Goal: Information Seeking & Learning: Learn about a topic

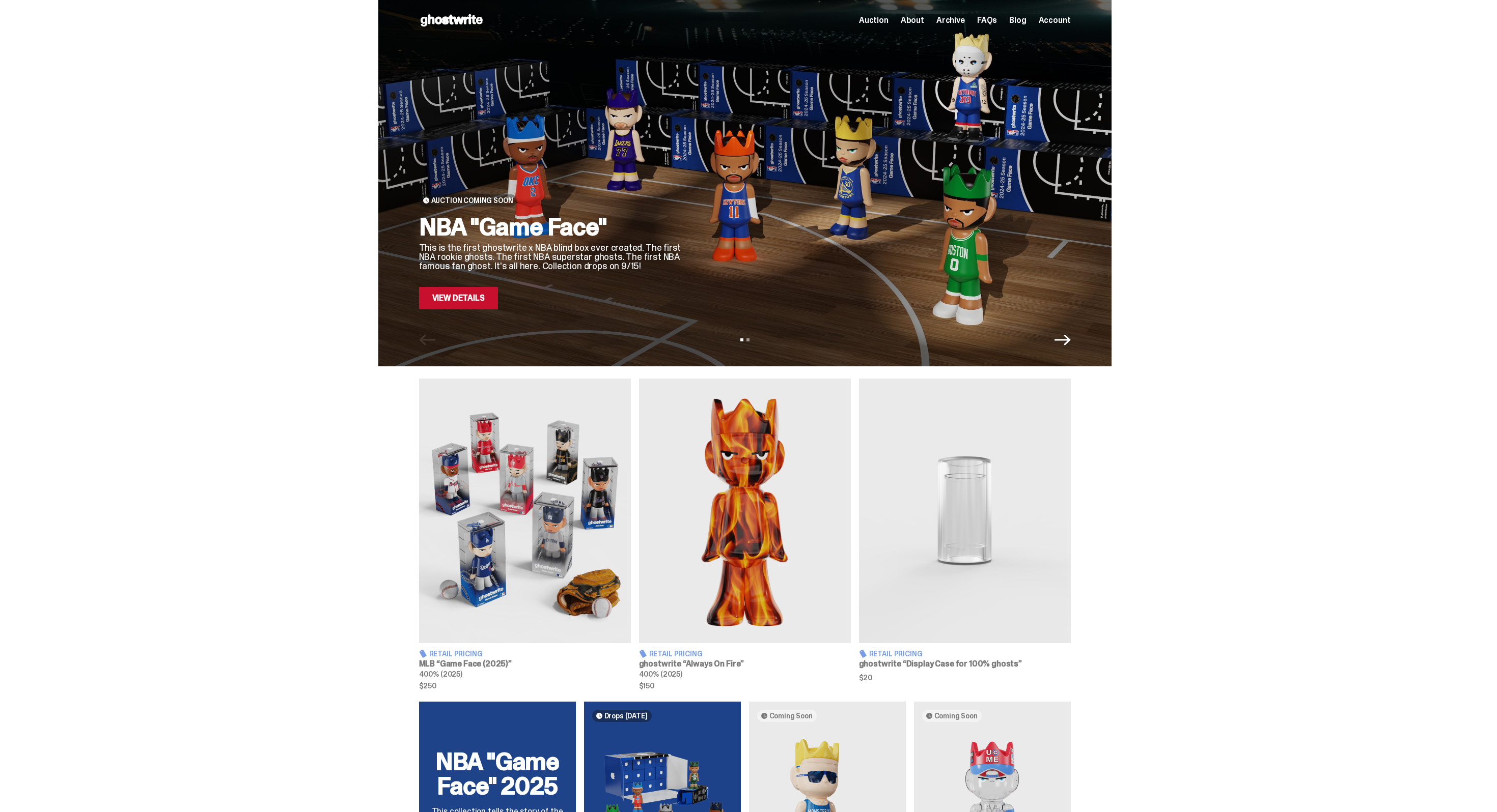
click at [492, 303] on link "View Details" at bounding box center [458, 298] width 79 height 22
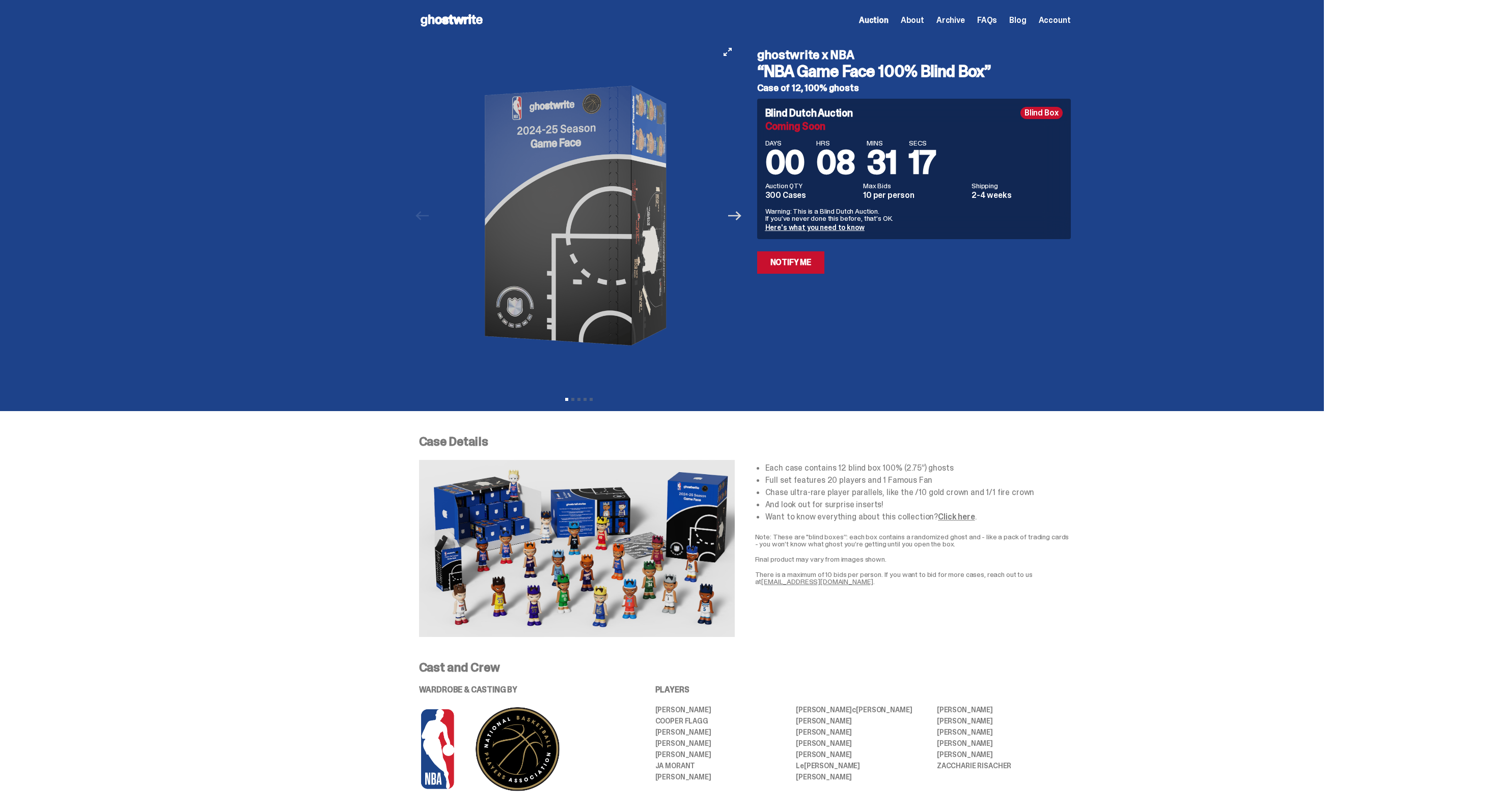
click at [737, 217] on icon "Next" at bounding box center [734, 215] width 13 height 13
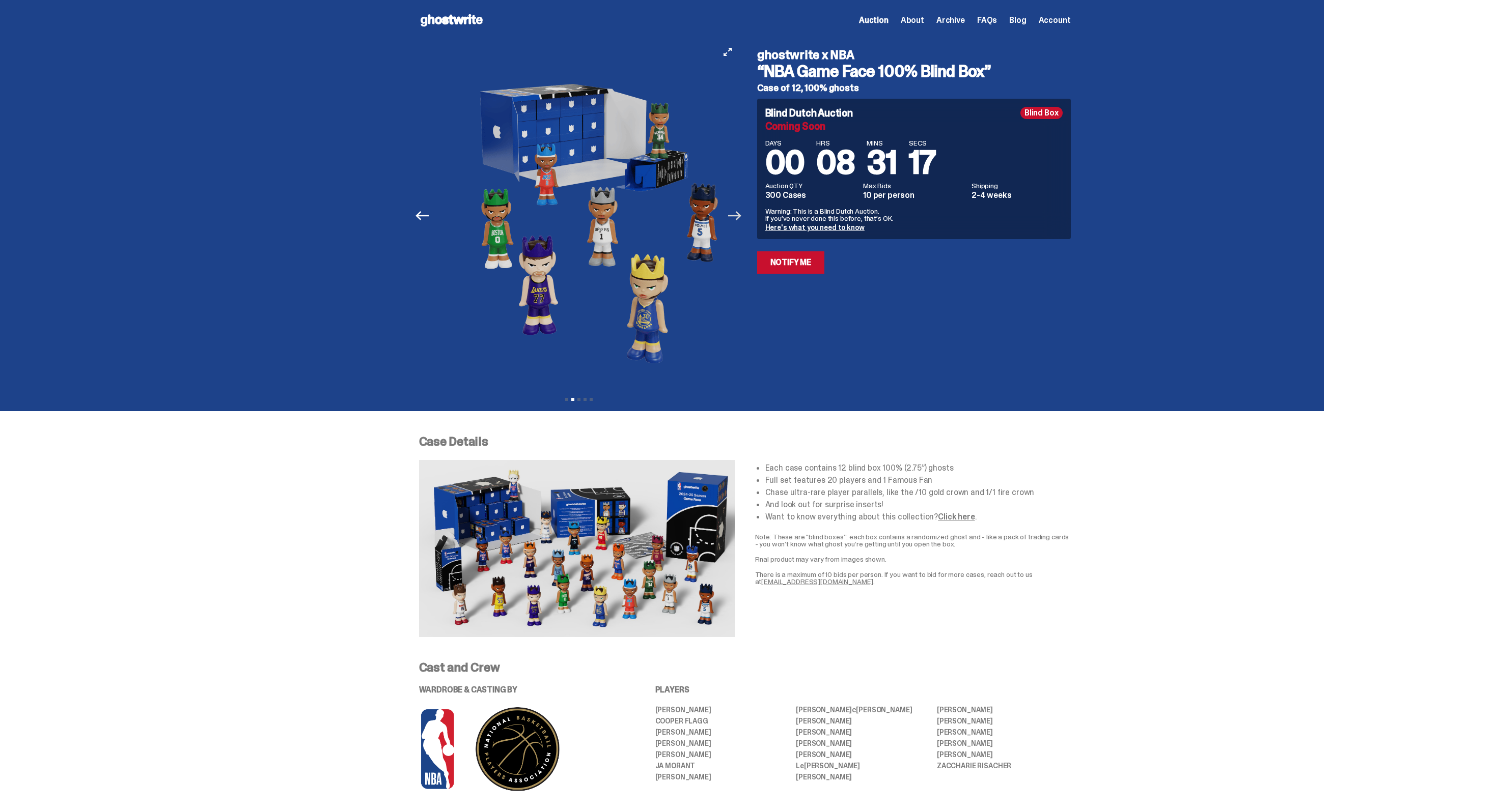
click at [737, 212] on icon "Next" at bounding box center [734, 215] width 13 height 13
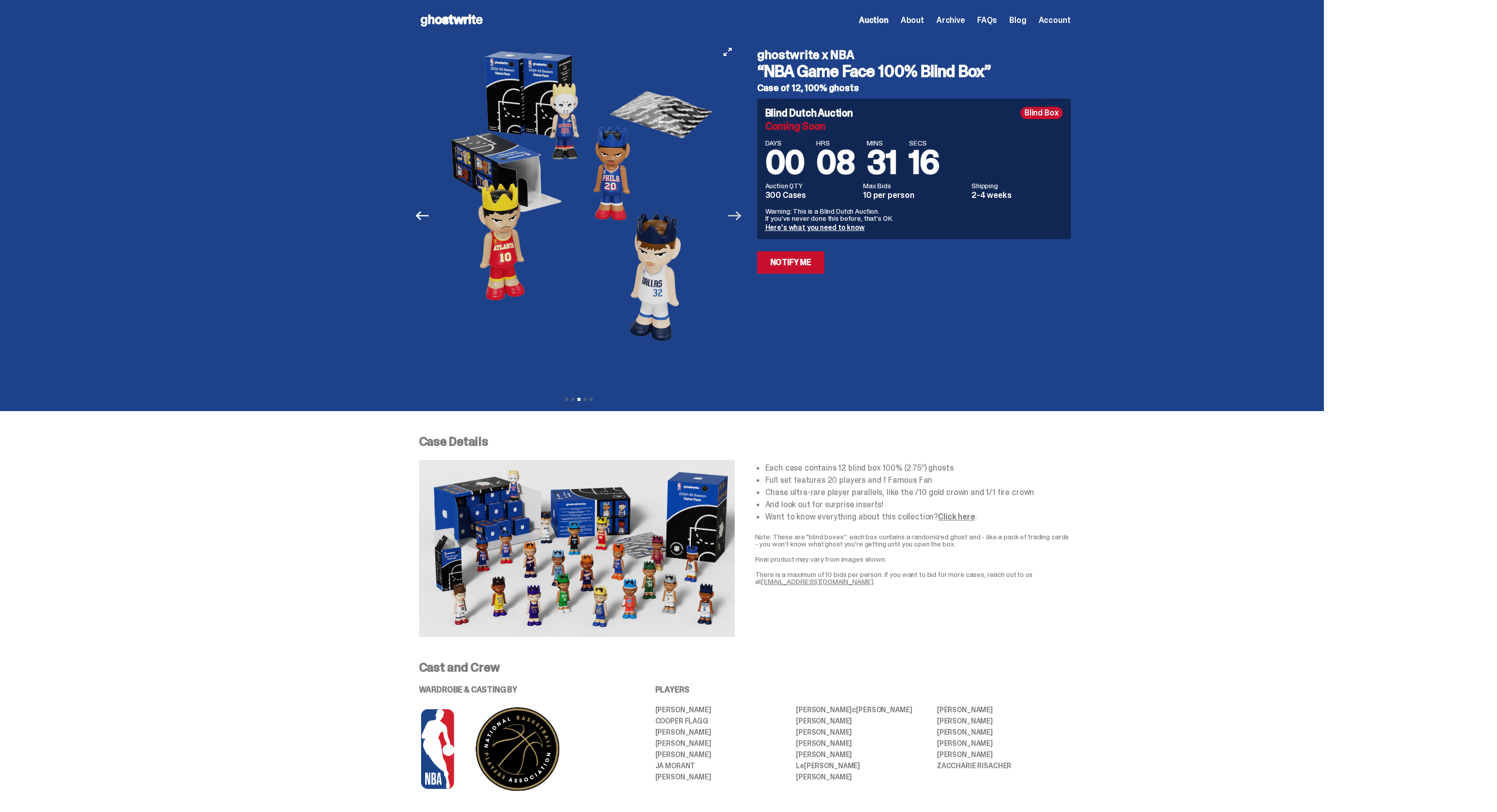
click at [737, 212] on icon "Next" at bounding box center [734, 215] width 13 height 13
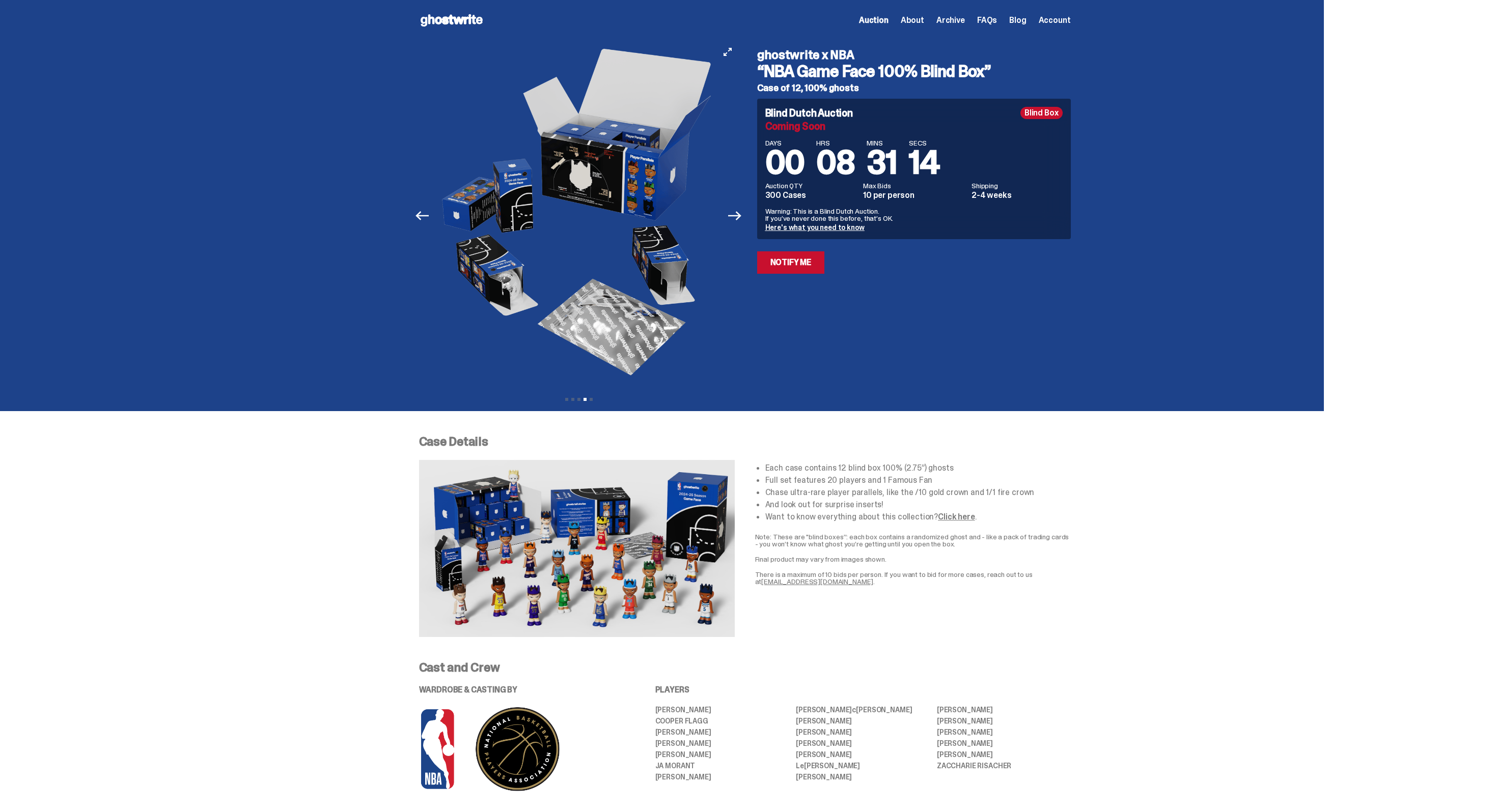
click at [744, 225] on button "Next" at bounding box center [735, 216] width 22 height 22
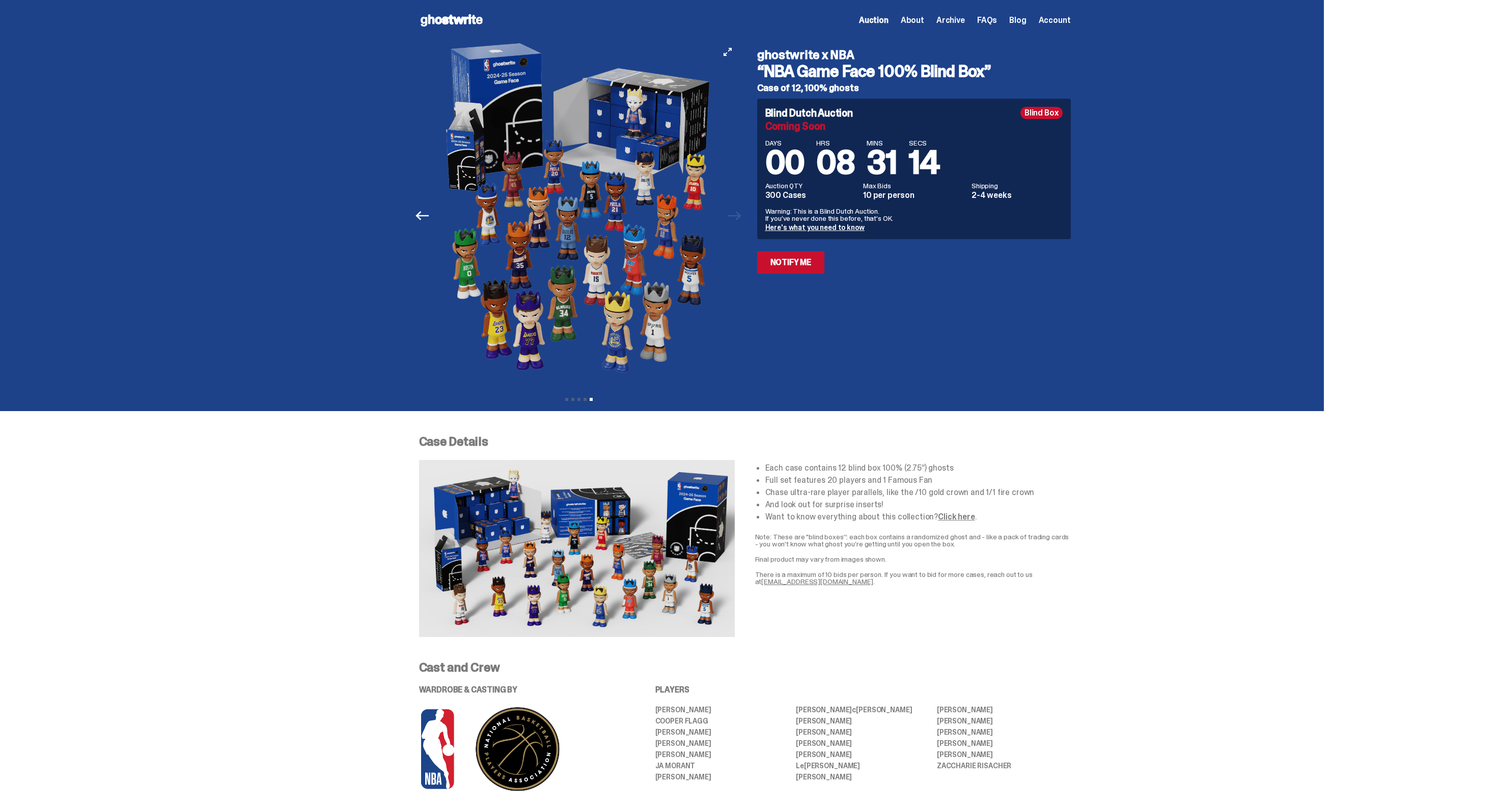
click at [744, 225] on div "Previous Next View slide 1 View slide 2 View slide 3 View slide 4 View slide 5" at bounding box center [581, 216] width 326 height 350
click at [423, 218] on icon "Previous" at bounding box center [422, 216] width 13 height 9
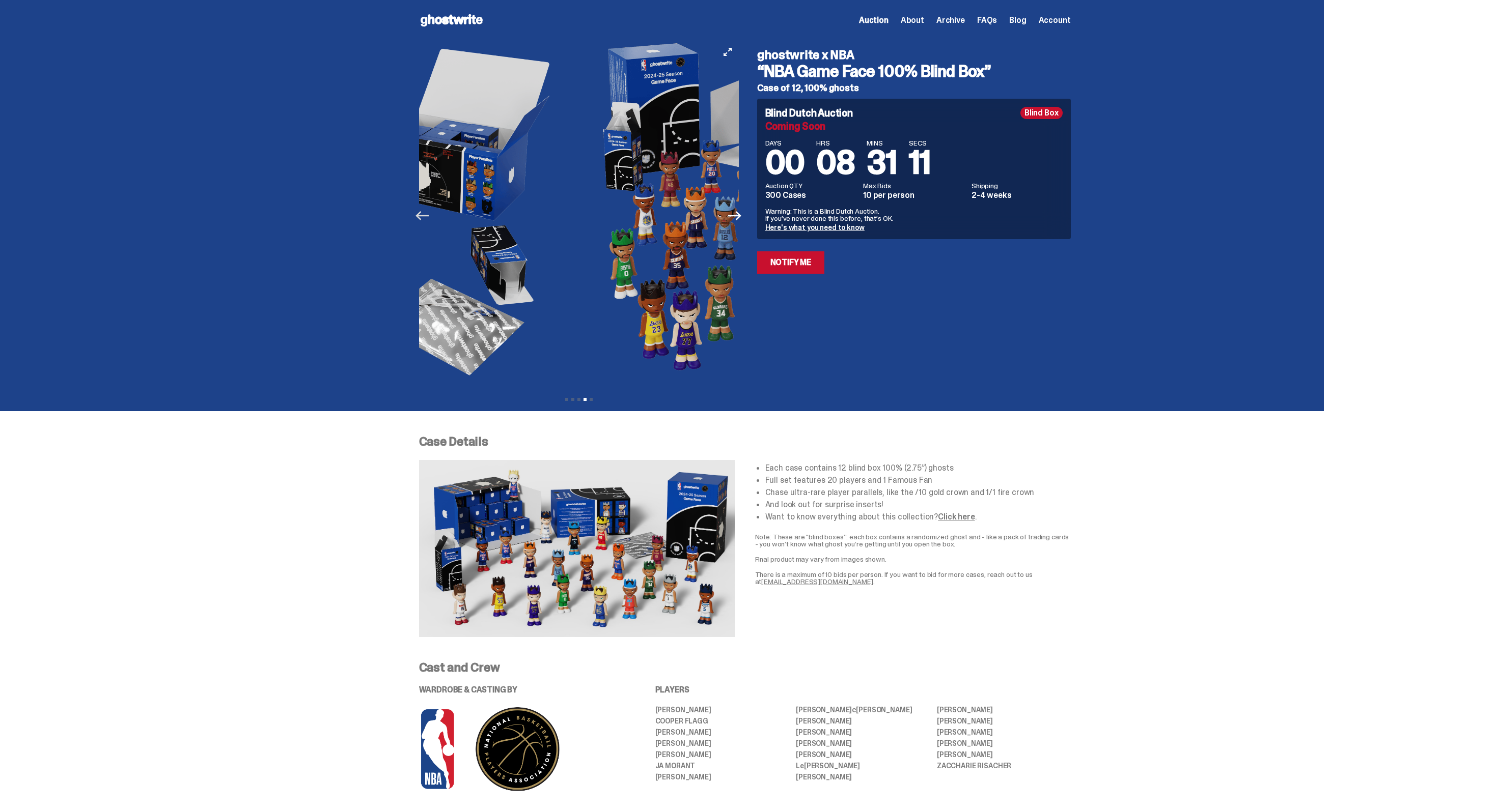
click at [423, 218] on icon "Previous" at bounding box center [422, 216] width 13 height 9
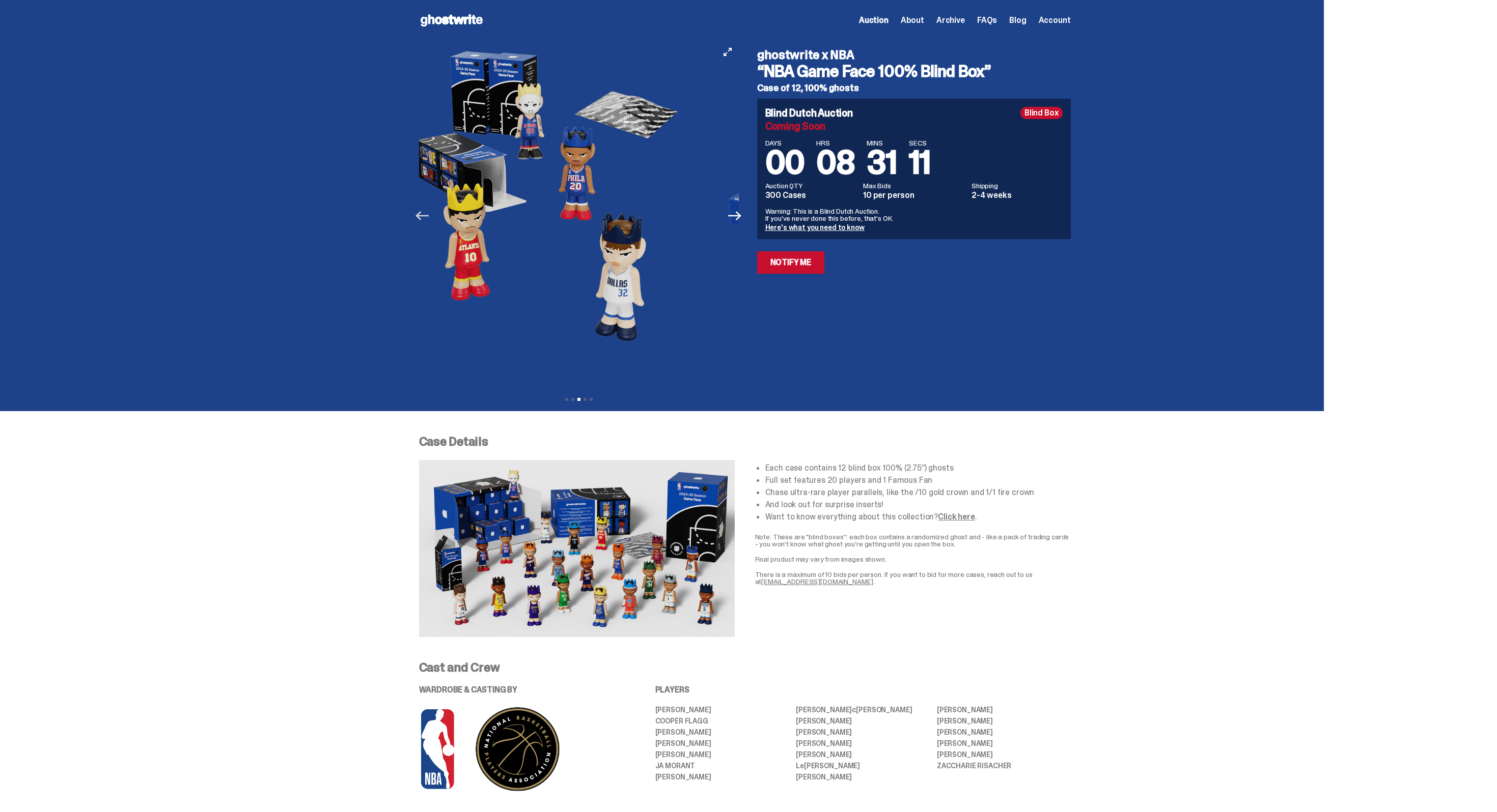
click at [423, 218] on icon "Previous" at bounding box center [422, 216] width 13 height 9
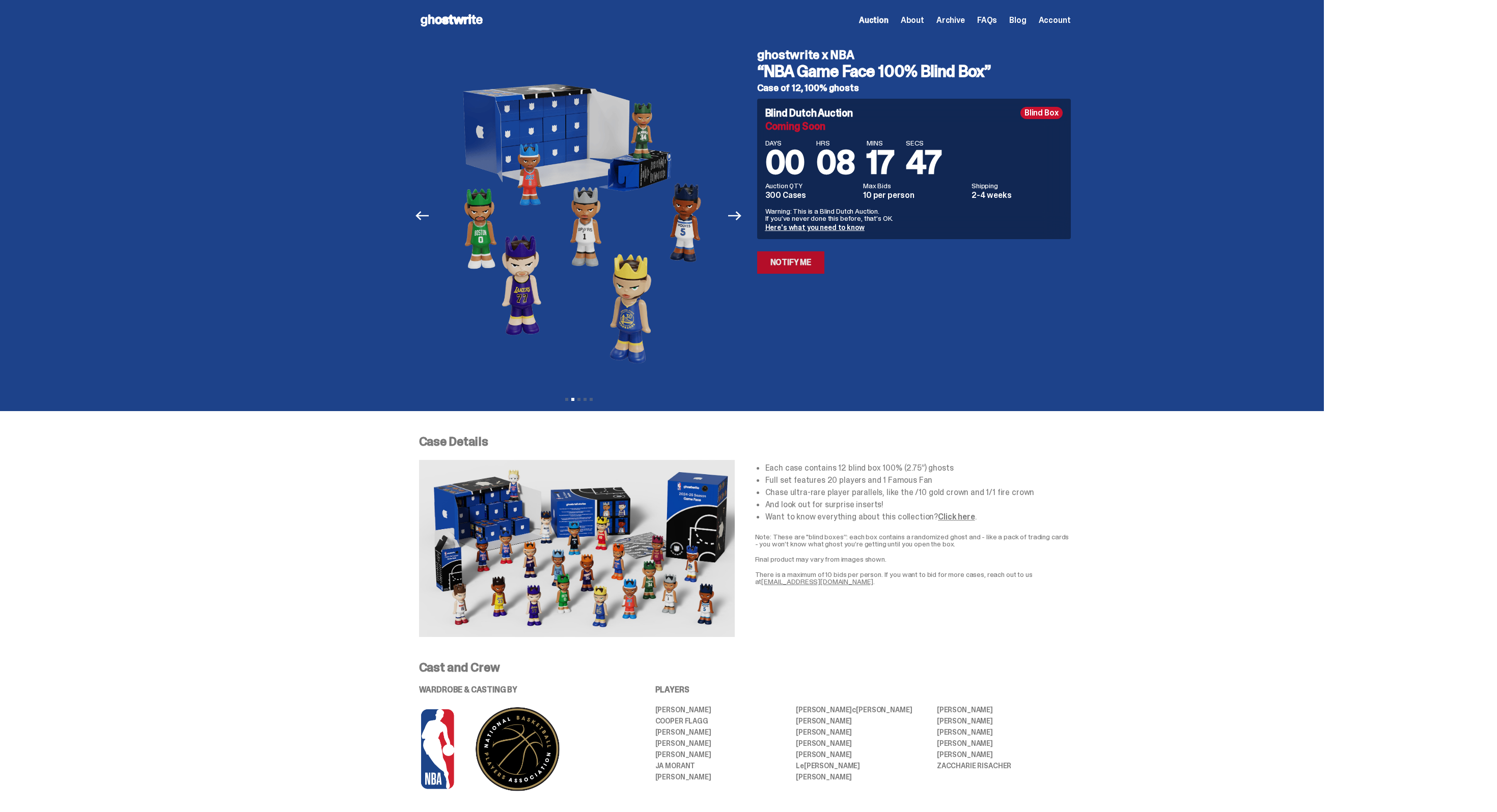
click at [798, 257] on link "Notify Me" at bounding box center [791, 263] width 67 height 22
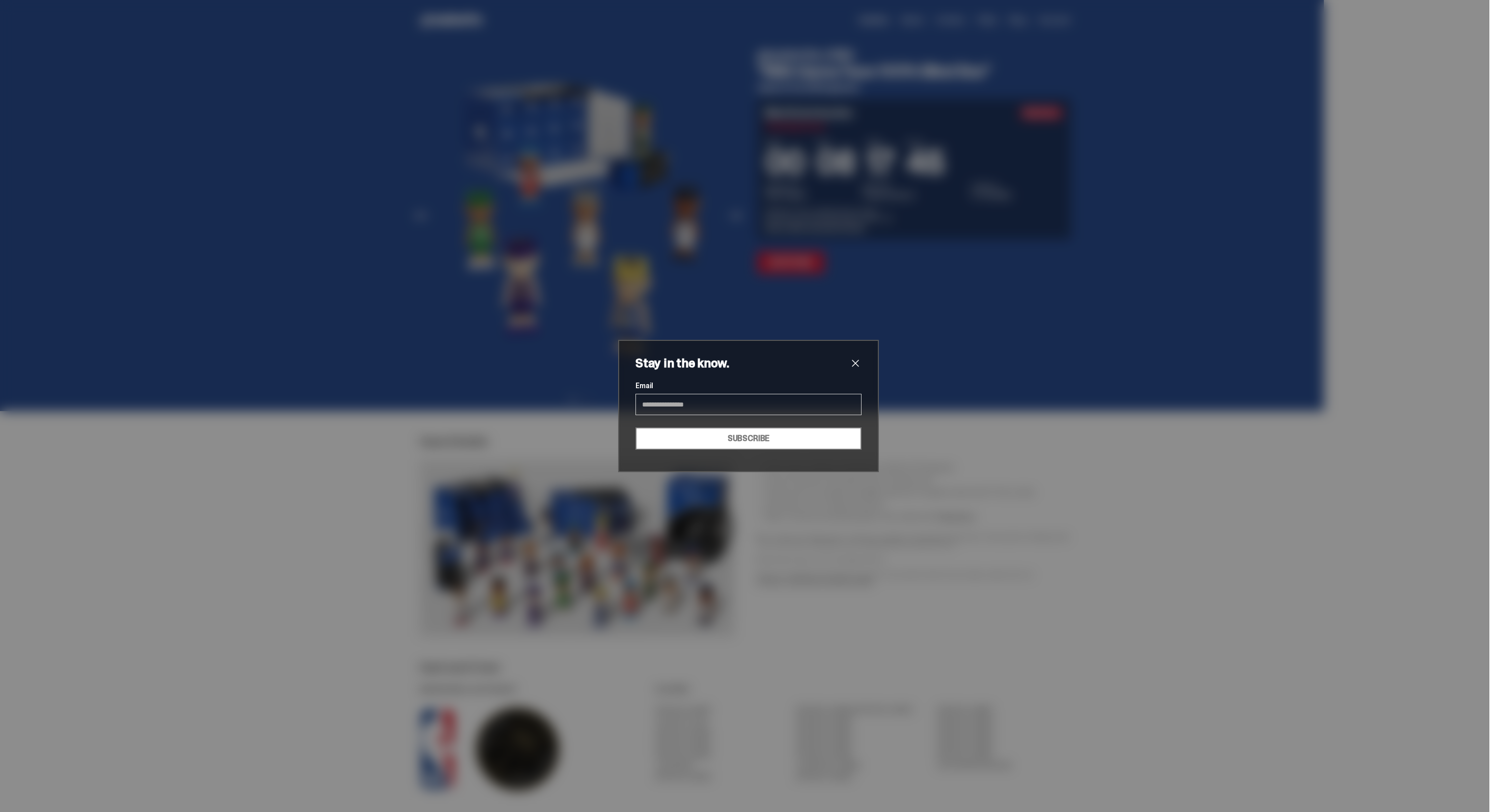
click at [856, 356] on div "Stay in the know. Email SUBSCRIBE" at bounding box center [748, 406] width 260 height 132
click at [853, 364] on span "close" at bounding box center [856, 364] width 12 height 12
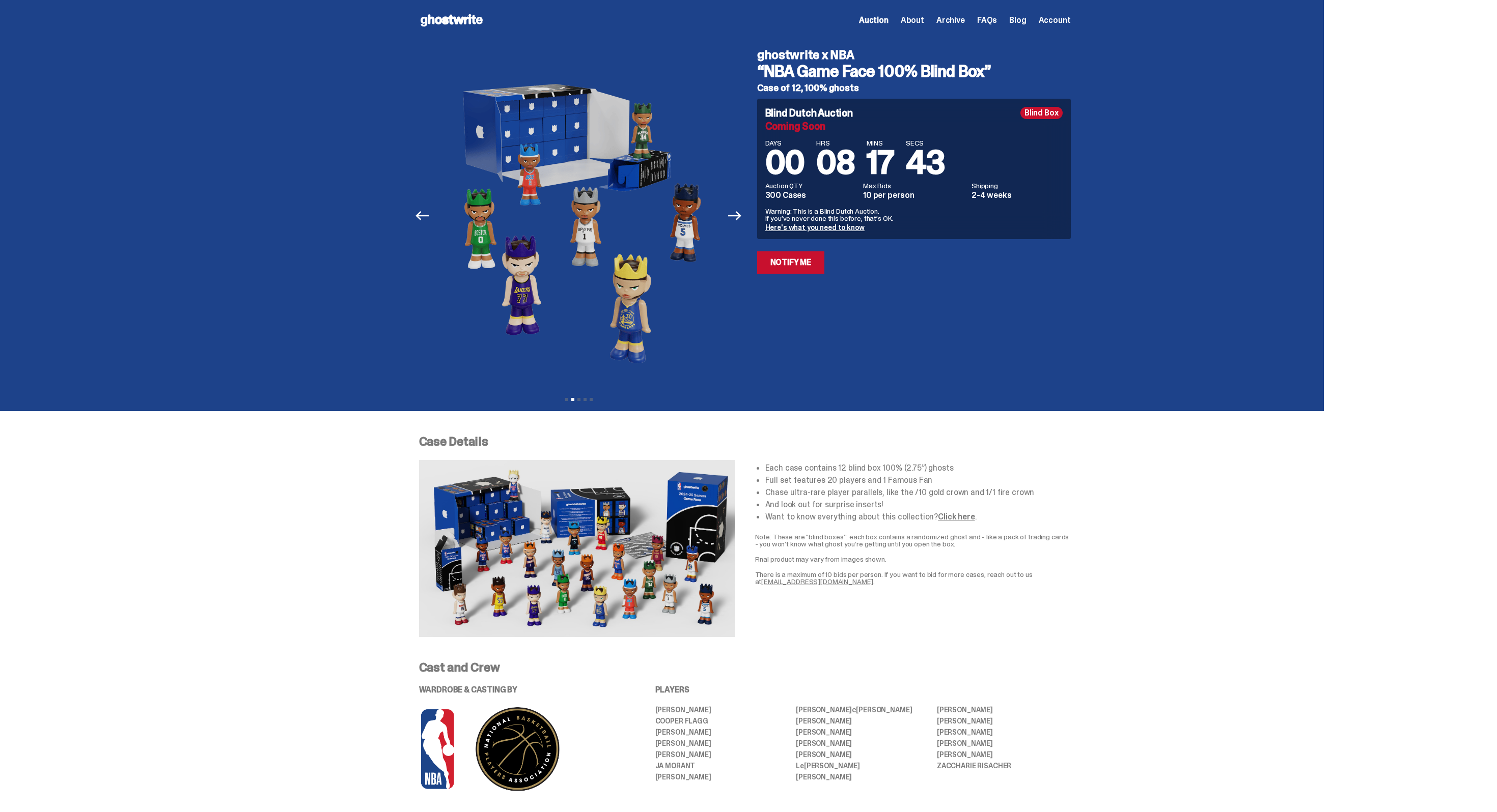
click at [478, 11] on div "Open main menu Home Auction About Archive FAQs Blog Account Auction" at bounding box center [744, 20] width 651 height 41
click at [474, 20] on icon at bounding box center [451, 20] width 65 height 16
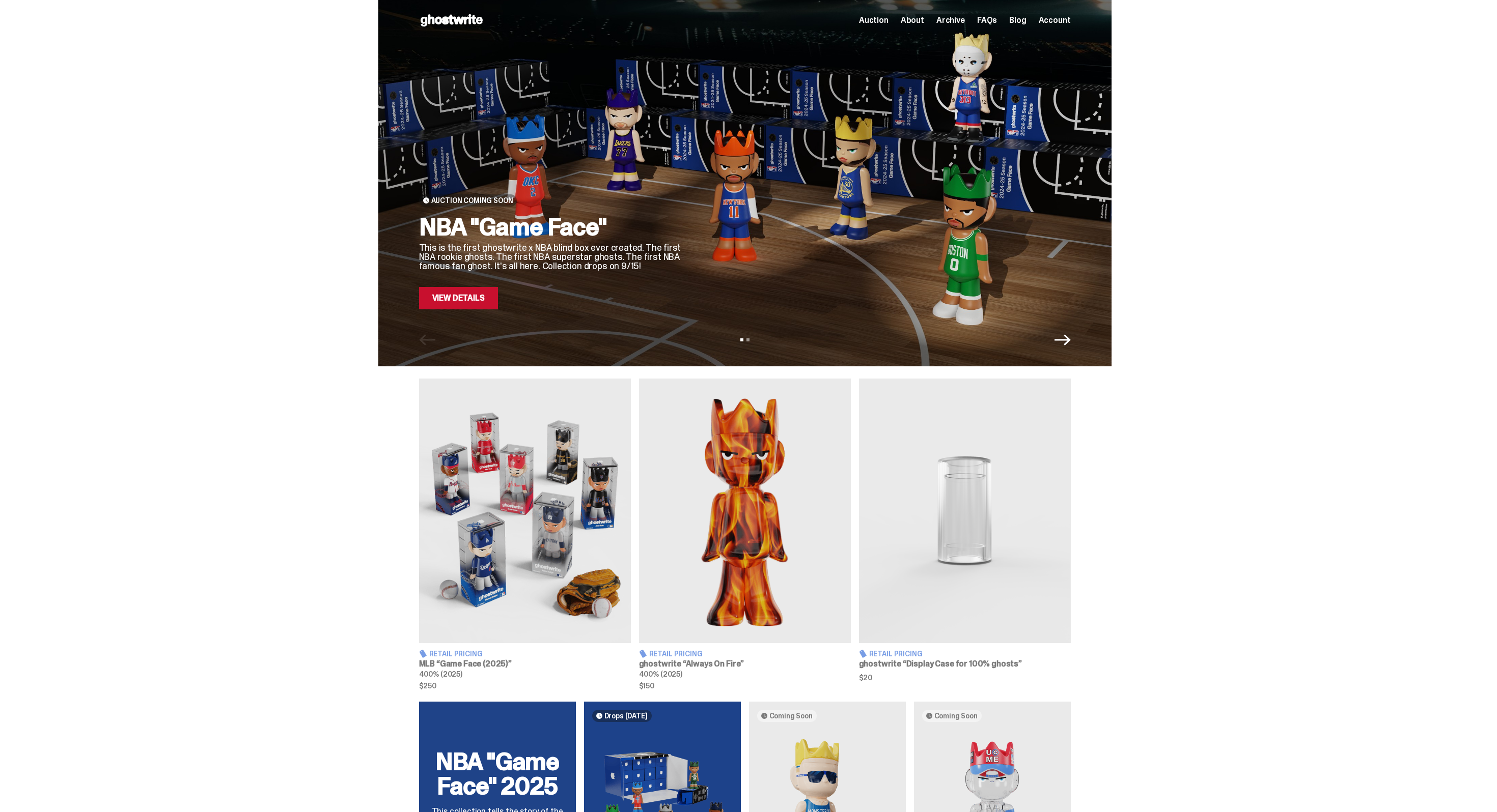
click at [484, 296] on link "View Details" at bounding box center [458, 298] width 79 height 22
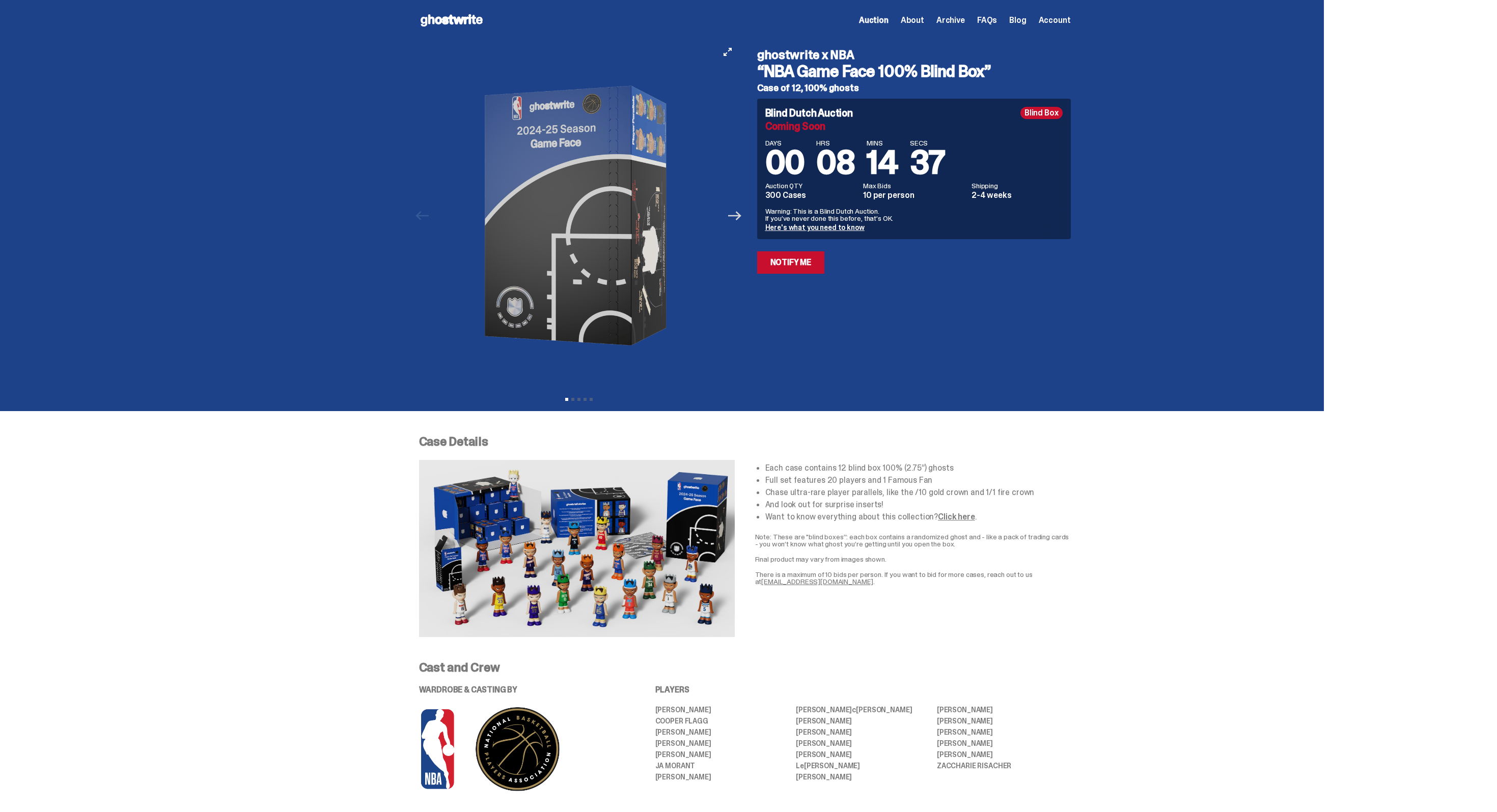
click at [736, 220] on icon "Next" at bounding box center [734, 215] width 13 height 13
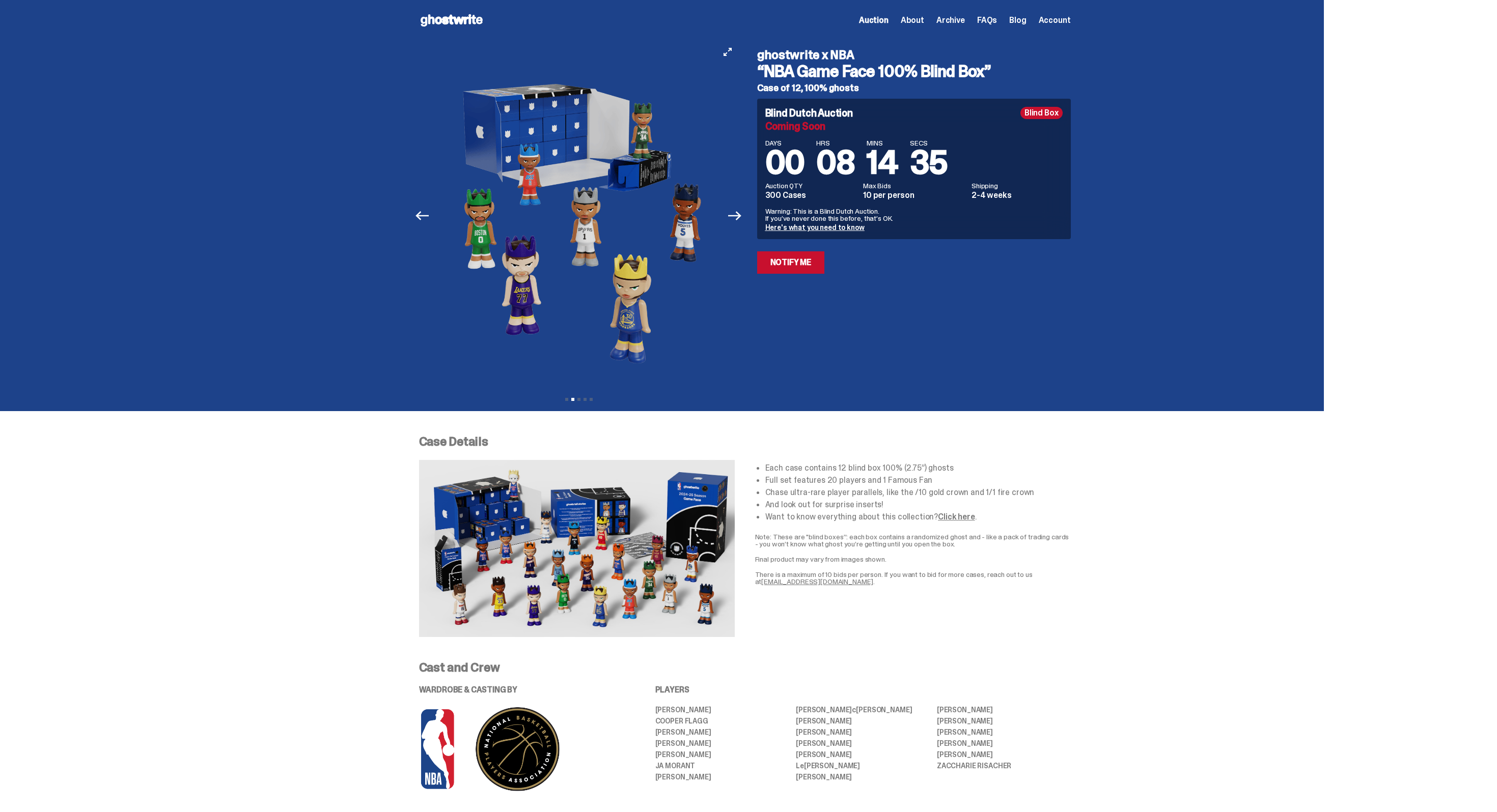
click at [735, 206] on button "Next" at bounding box center [735, 216] width 22 height 22
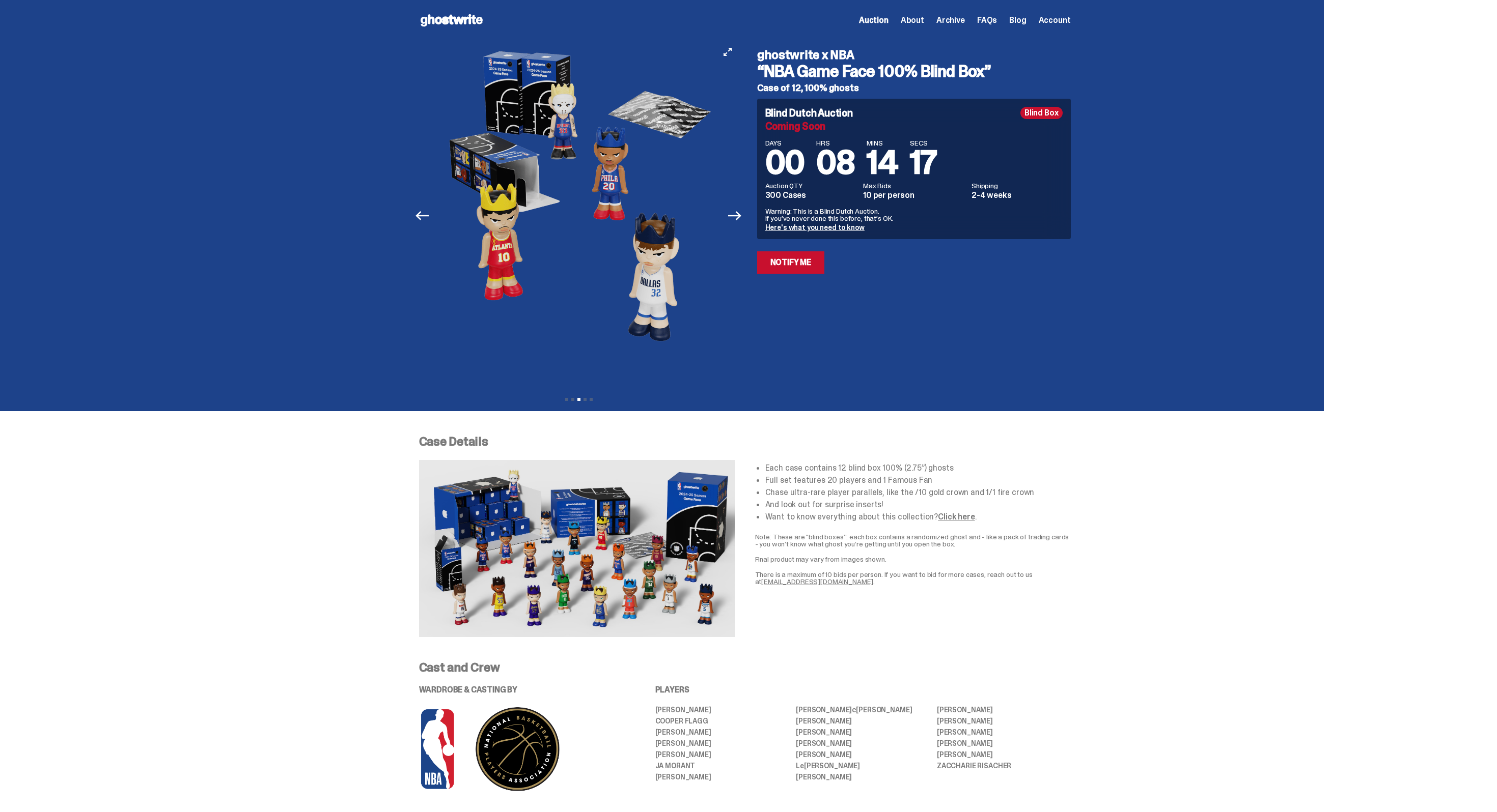
click at [731, 205] on div at bounding box center [578, 216] width 320 height 350
click at [738, 216] on icon "Next" at bounding box center [734, 216] width 13 height 9
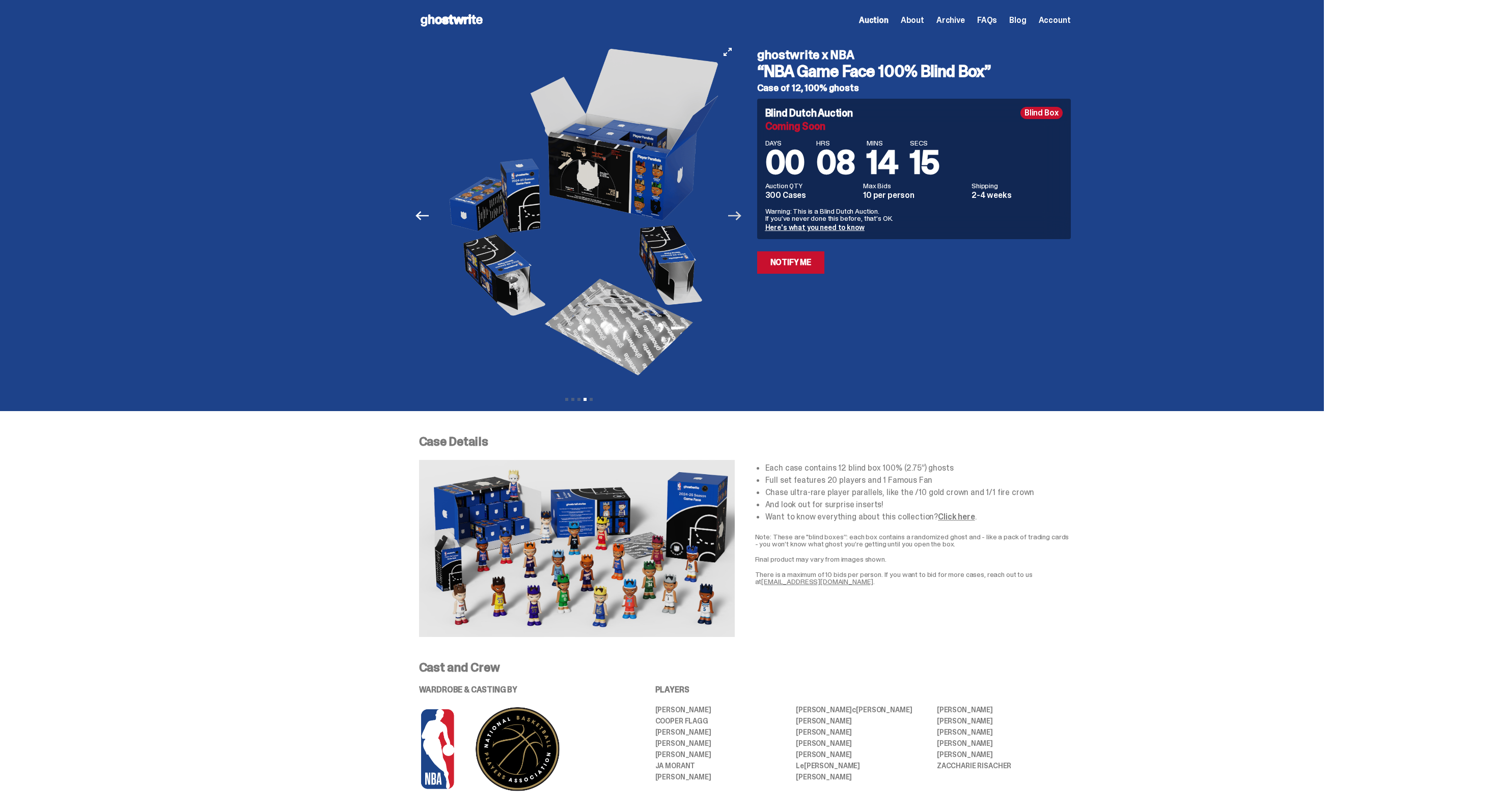
click at [738, 216] on icon "Next" at bounding box center [734, 216] width 13 height 9
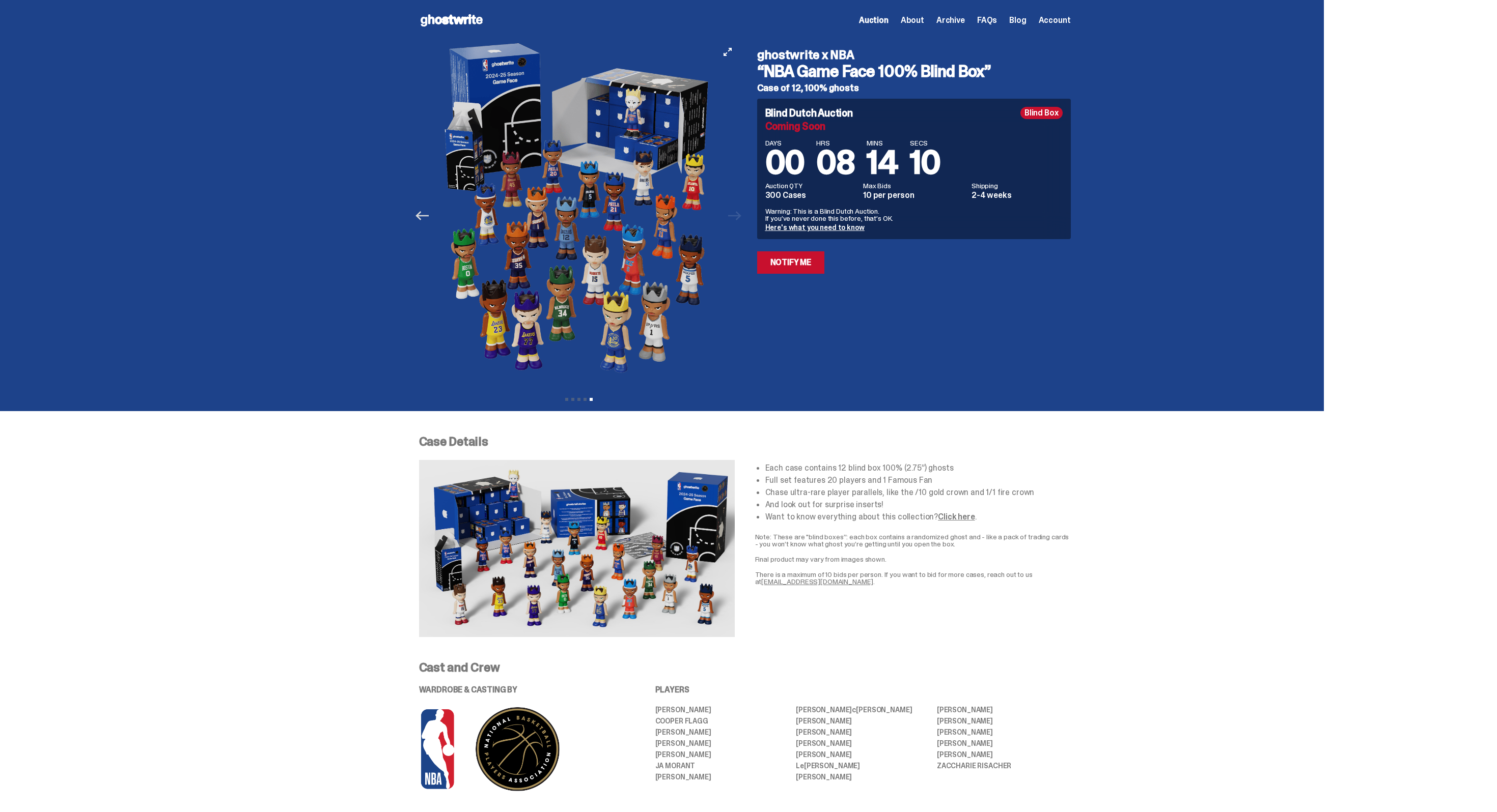
click at [419, 209] on icon "Previous" at bounding box center [422, 215] width 13 height 13
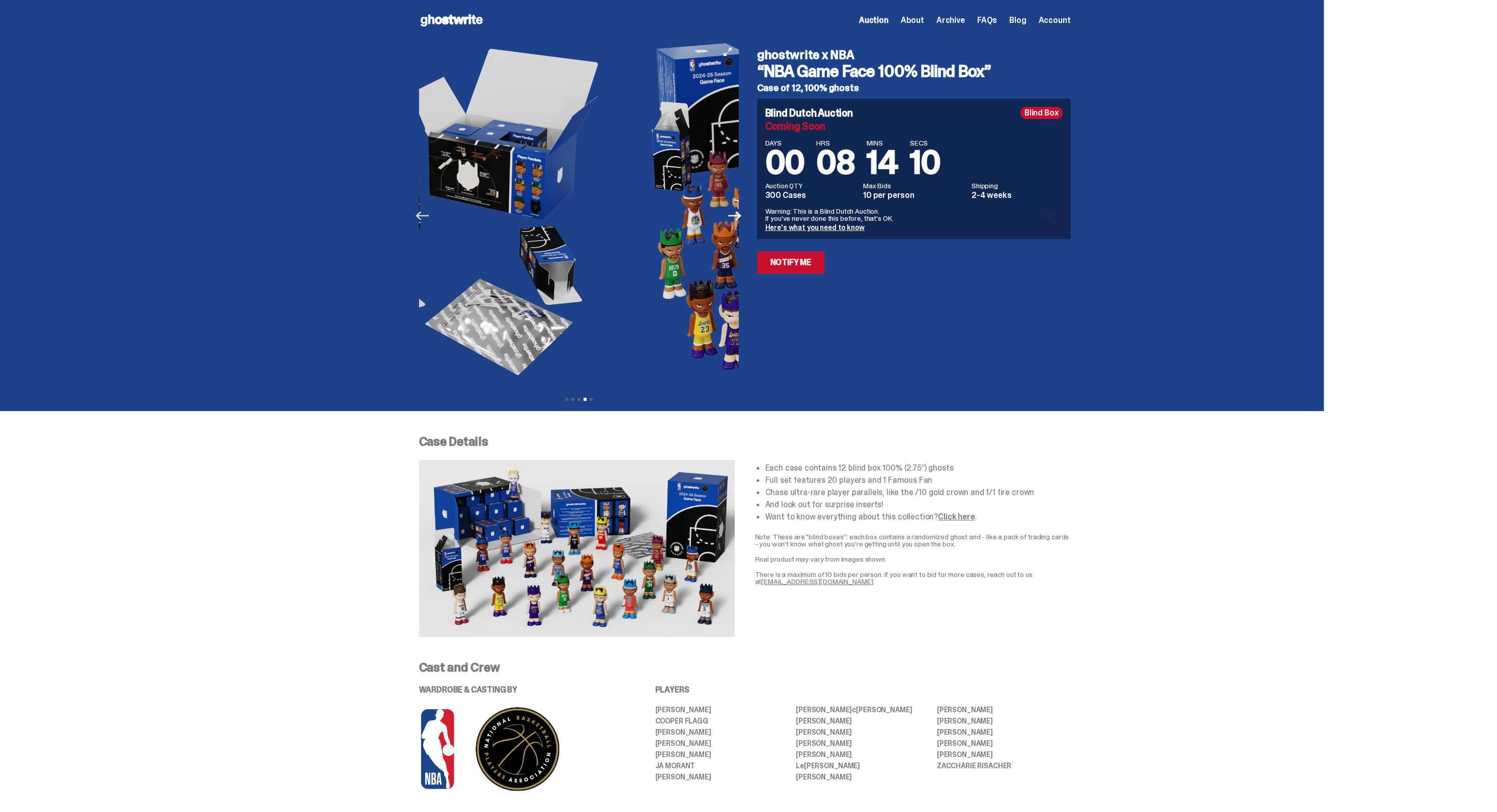
click at [419, 209] on icon "Previous" at bounding box center [422, 215] width 13 height 13
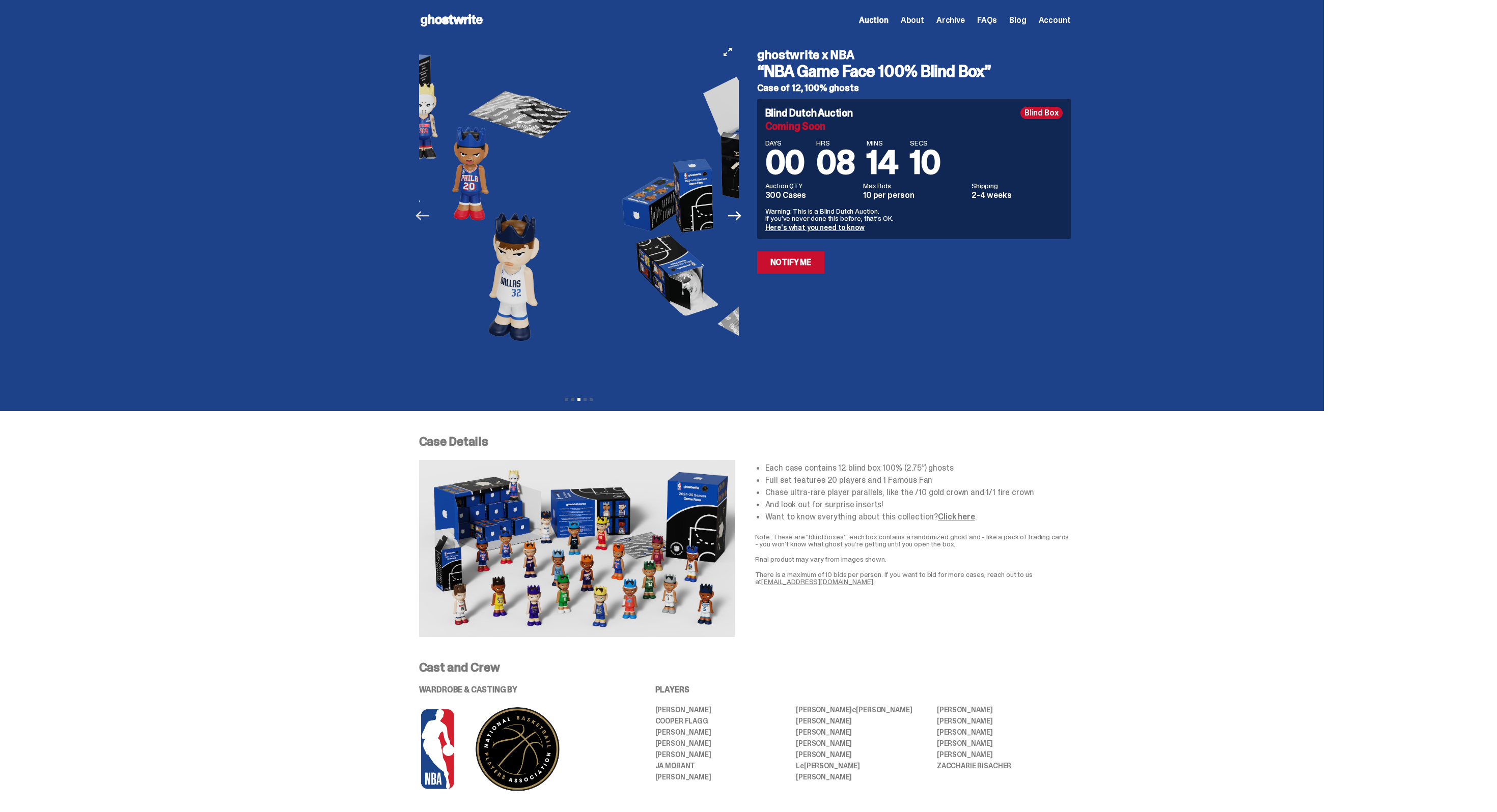
click at [419, 209] on icon "Previous" at bounding box center [422, 215] width 13 height 13
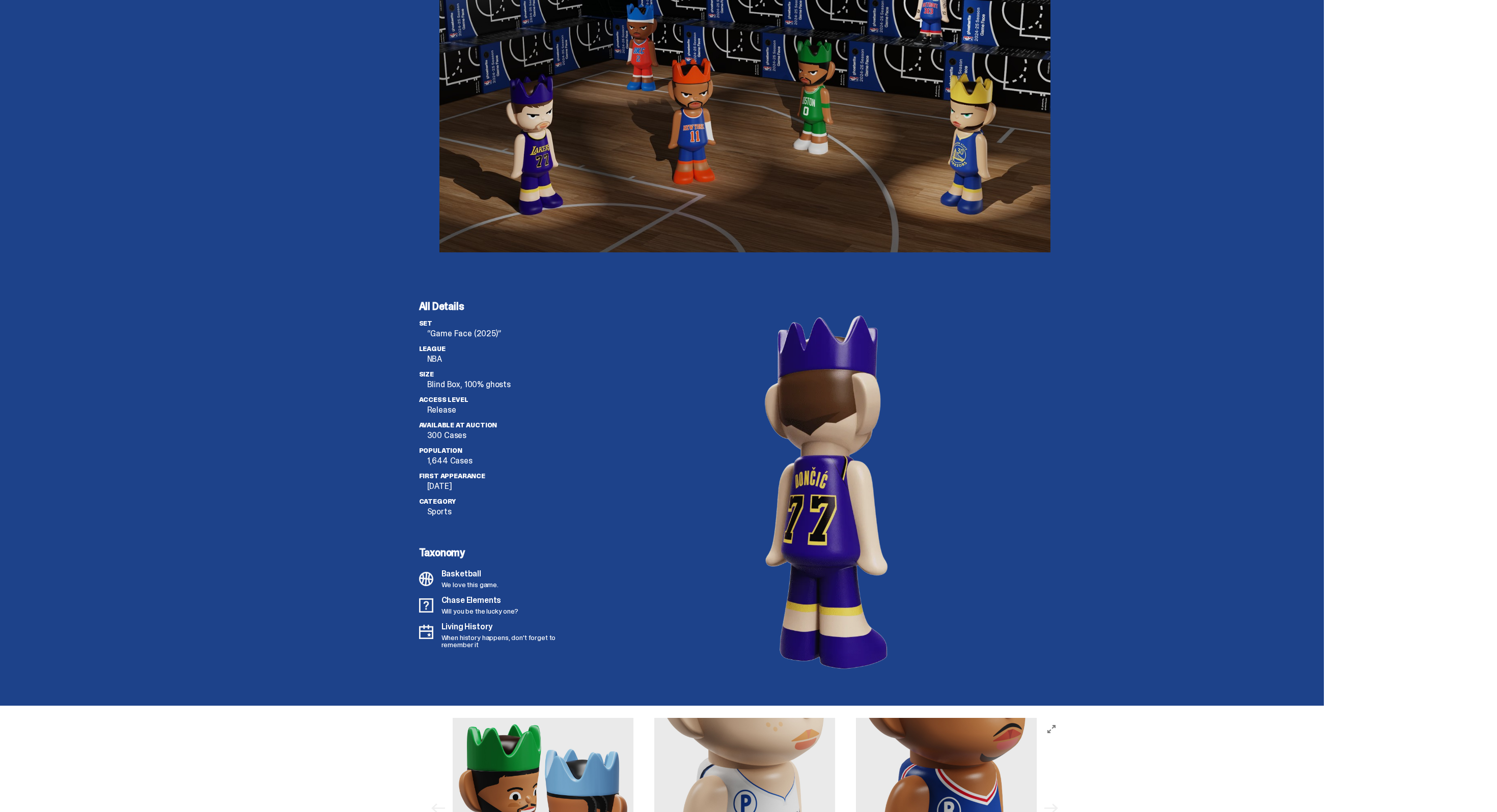
scroll to position [2508, 0]
